Goal: Answer question/provide support: Share knowledge or assist other users

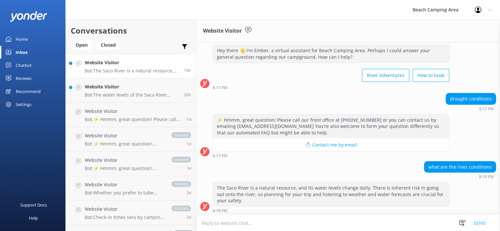
scroll to position [15, 0]
click at [171, 93] on p "Bot: The water levels of the Saco River change daily as it is a natural and unc…" at bounding box center [132, 95] width 94 height 6
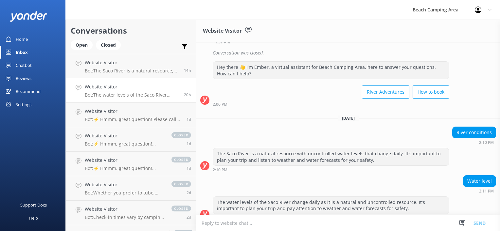
scroll to position [136, 0]
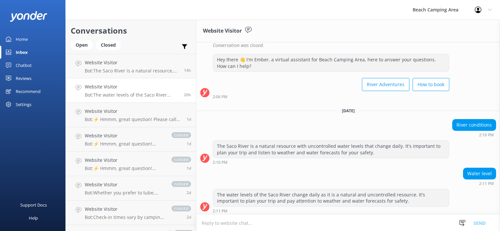
click at [28, 39] on link "Home" at bounding box center [32, 39] width 65 height 13
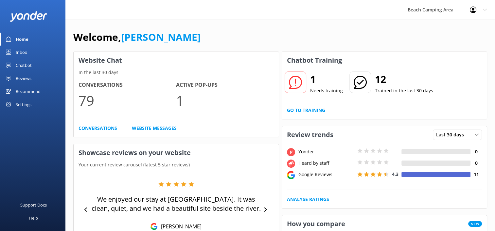
click at [318, 82] on h2 "1" at bounding box center [326, 80] width 33 height 16
click at [6, 64] on use at bounding box center [8, 65] width 5 height 5
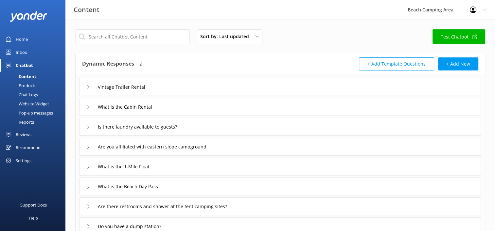
click at [24, 95] on div "Chat Logs" at bounding box center [21, 94] width 34 height 9
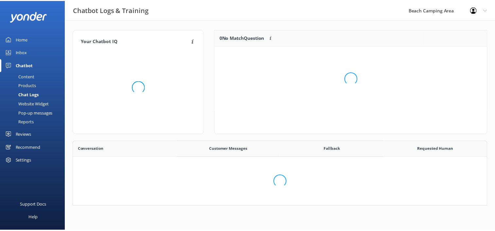
scroll to position [224, 408]
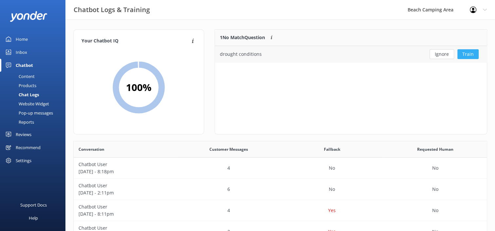
click at [465, 56] on button "Train" at bounding box center [467, 54] width 21 height 10
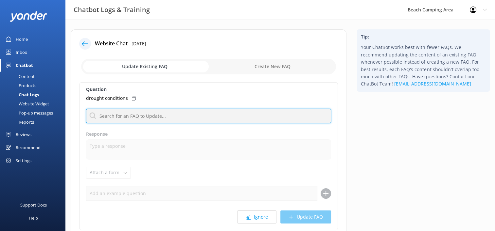
click at [138, 116] on input "text" at bounding box center [208, 116] width 245 height 15
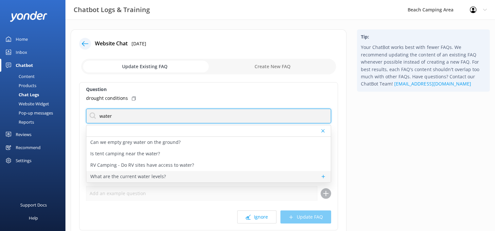
type input "water"
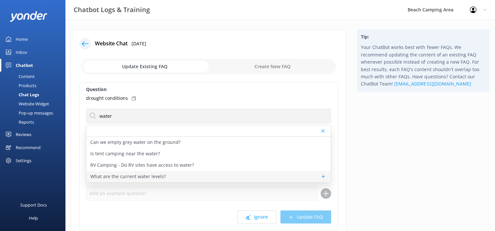
click at [139, 177] on p "What are the current water levels?" at bounding box center [128, 176] width 76 height 7
type textarea "The Saco River is a natural resource, and uncontrolled. Water levels change dai…"
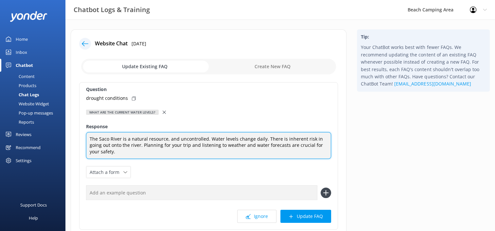
click at [100, 152] on textarea "The Saco River is a natural resource, and uncontrolled. Water levels change dai…" at bounding box center [208, 145] width 245 height 27
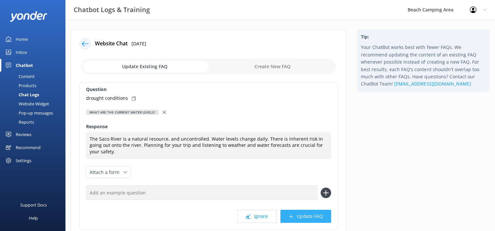
click at [294, 218] on button "Update FAQ" at bounding box center [305, 216] width 51 height 13
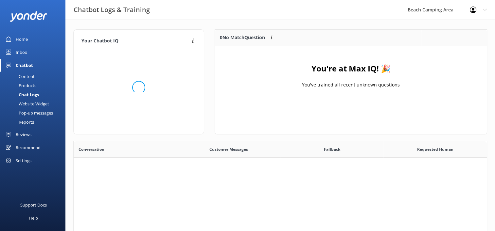
scroll to position [77, 266]
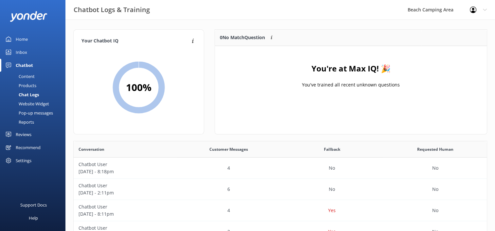
click at [23, 95] on div "Chat Logs" at bounding box center [21, 94] width 35 height 9
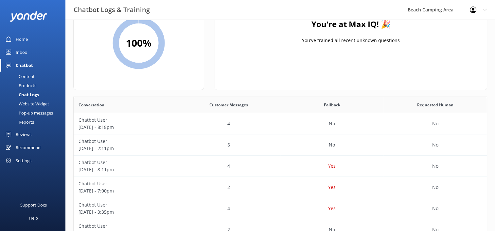
scroll to position [44, 0]
click at [128, 125] on p "[DATE] - 8:18pm" at bounding box center [125, 127] width 94 height 7
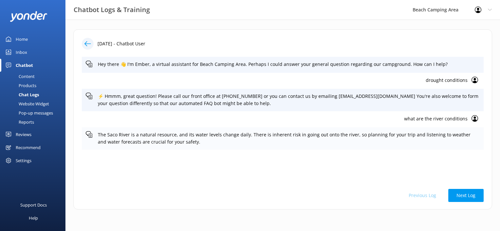
click at [380, 137] on p "The Saco River is a natural resource, and its water levels change daily. There …" at bounding box center [289, 138] width 382 height 15
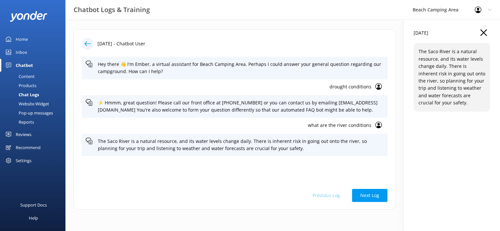
click at [89, 44] on icon at bounding box center [87, 44] width 7 height 7
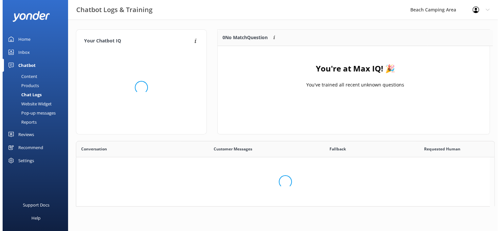
scroll to position [5, 5]
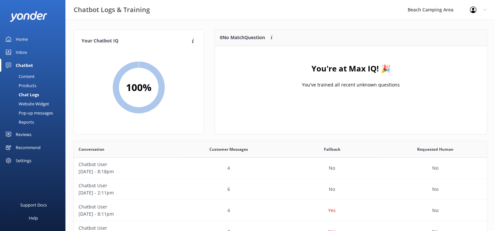
click at [27, 77] on div "Content" at bounding box center [19, 76] width 31 height 9
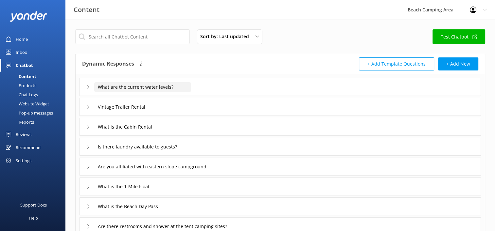
click at [158, 89] on input "What are the current water levels?" at bounding box center [142, 87] width 97 height 10
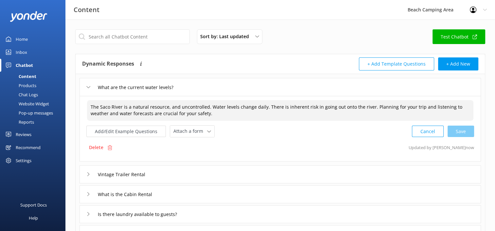
click at [194, 115] on textarea "The Saco River is a natural resource, and uncontrolled. Water levels change dai…" at bounding box center [280, 110] width 386 height 21
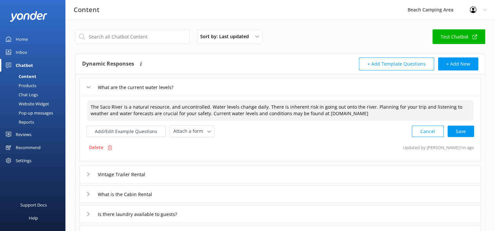
click at [301, 112] on textarea "The Saco River is a natural resource, and uncontrolled. Water levels change dai…" at bounding box center [280, 110] width 386 height 21
click at [361, 116] on textarea "The Saco River is a natural resource, and uncontrolled. Water levels change dai…" at bounding box center [280, 110] width 386 height 21
click at [455, 131] on div "Cancel Loading.." at bounding box center [443, 131] width 62 height 12
type textarea "The Saco River is a natural resource, and uncontrolled. Water levels change dai…"
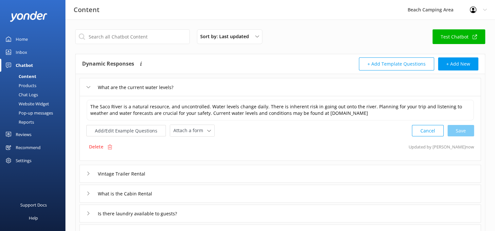
click at [22, 41] on div "Home" at bounding box center [22, 39] width 12 height 13
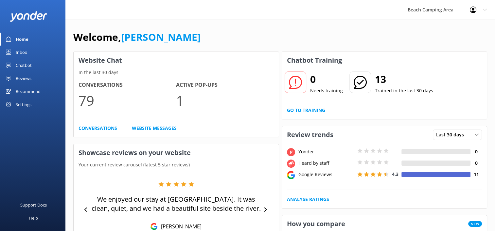
click at [7, 63] on icon at bounding box center [8, 65] width 5 height 5
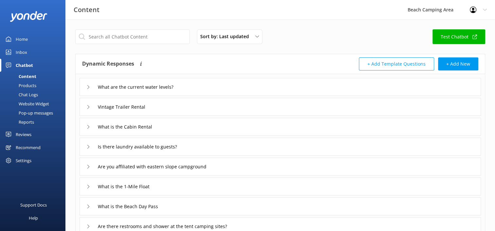
click at [29, 113] on div "Pop-up messages" at bounding box center [28, 113] width 49 height 9
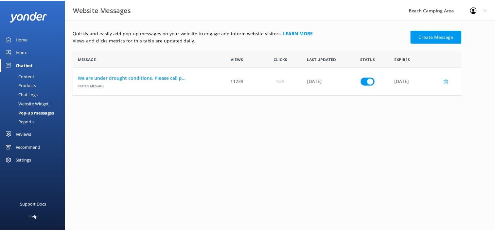
scroll to position [39, 387]
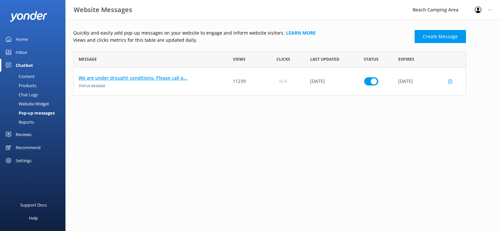
click at [175, 80] on link "We are under drought conditions. Please call p..." at bounding box center [145, 78] width 134 height 7
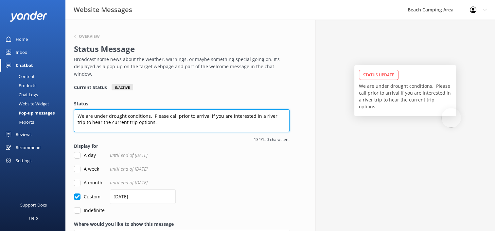
click at [152, 110] on textarea "We are under drought conditions. Please call prior to arrival if you are intere…" at bounding box center [181, 121] width 215 height 23
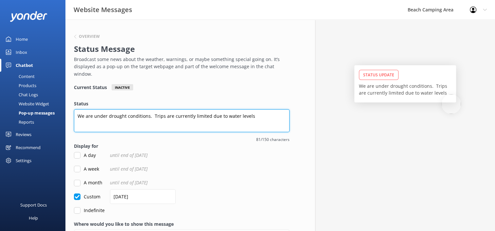
click at [222, 110] on textarea "We are under drought conditions. Trips are currently limited due to water levels" at bounding box center [181, 121] width 215 height 23
click at [257, 110] on textarea "We are under drought conditions. Trips are currently limited due to low water l…" at bounding box center [181, 121] width 215 height 23
click at [153, 110] on textarea "We are under drought conditions. Trips are currently limited due to low water l…" at bounding box center [181, 121] width 215 height 23
click at [106, 118] on textarea "We are under drought conditions. Tubing and Canoe/Kayak Trips are currently lim…" at bounding box center [181, 121] width 215 height 23
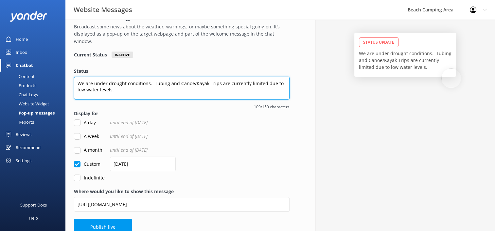
scroll to position [36, 0]
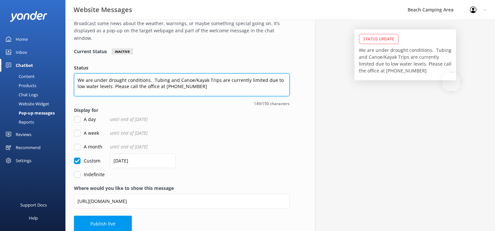
click at [165, 81] on textarea "We are under drought conditions. Tubing and Canoe/Kayak Trips are currently lim…" at bounding box center [181, 85] width 215 height 23
type textarea "We are under drought conditions. Tubing and Canoe/Kayak Trips are currently lim…"
